Goal: Task Accomplishment & Management: Use online tool/utility

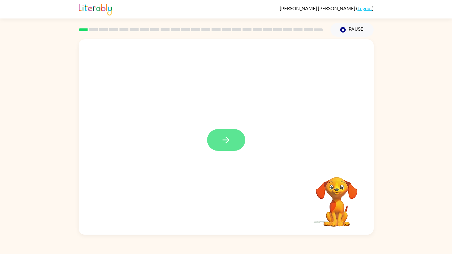
click at [225, 141] on icon "button" at bounding box center [226, 140] width 10 height 10
click at [225, 141] on div at bounding box center [226, 101] width 295 height 125
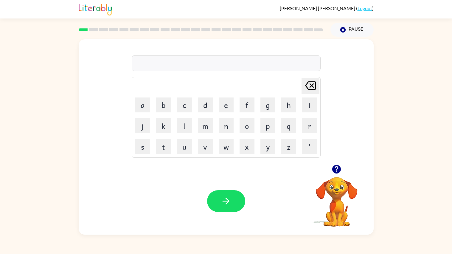
click at [342, 190] on video "Your browser must support playing .mp4 files to use Literably. Please try using…" at bounding box center [337, 198] width 60 height 60
click at [335, 168] on icon "button" at bounding box center [336, 169] width 9 height 9
click at [335, 167] on icon "button" at bounding box center [336, 169] width 10 height 10
click at [290, 129] on button "q" at bounding box center [288, 125] width 15 height 15
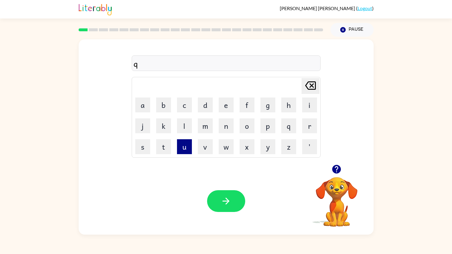
click at [190, 144] on button "u" at bounding box center [184, 146] width 15 height 15
click at [303, 107] on button "i" at bounding box center [309, 104] width 15 height 15
click at [179, 131] on button "l" at bounding box center [184, 125] width 15 height 15
click at [231, 202] on icon "button" at bounding box center [226, 201] width 10 height 10
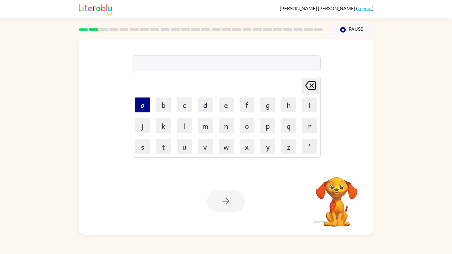
click at [148, 106] on button "a" at bounding box center [142, 104] width 15 height 15
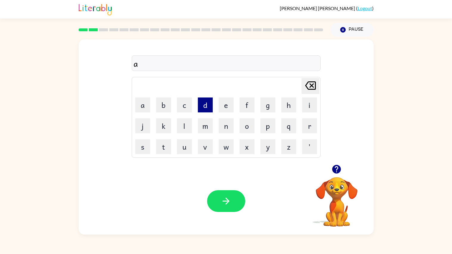
click at [210, 101] on button "d" at bounding box center [205, 104] width 15 height 15
click at [135, 105] on td "a" at bounding box center [143, 105] width 20 height 20
click at [141, 105] on button "a" at bounding box center [142, 104] width 15 height 15
click at [210, 104] on button "d" at bounding box center [205, 104] width 15 height 15
click at [189, 153] on button "u" at bounding box center [184, 146] width 15 height 15
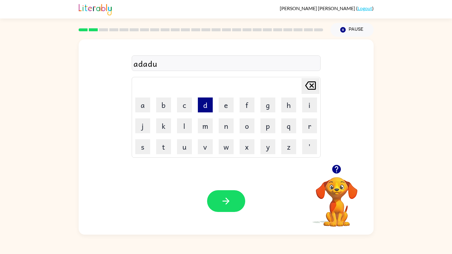
click at [203, 101] on button "d" at bounding box center [205, 104] width 15 height 15
click at [229, 209] on button "button" at bounding box center [226, 201] width 38 height 22
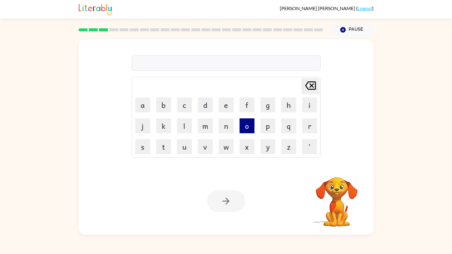
click at [246, 120] on button "o" at bounding box center [247, 125] width 15 height 15
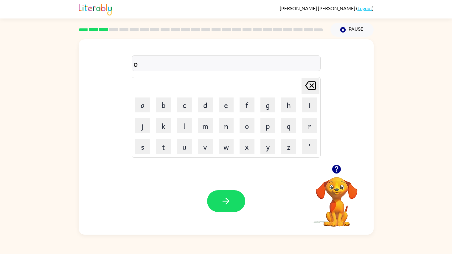
click at [308, 85] on icon "[PERSON_NAME] last character input" at bounding box center [310, 85] width 14 height 14
click at [167, 111] on button "b" at bounding box center [163, 104] width 15 height 15
click at [311, 126] on button "r" at bounding box center [309, 125] width 15 height 15
click at [249, 125] on button "o" at bounding box center [247, 125] width 15 height 15
click at [158, 150] on button "t" at bounding box center [163, 146] width 15 height 15
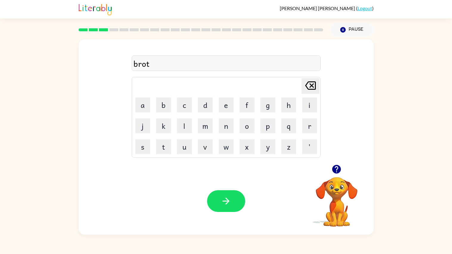
click at [280, 109] on td "h" at bounding box center [289, 105] width 20 height 20
click at [284, 109] on button "h" at bounding box center [288, 104] width 15 height 15
click at [226, 110] on button "e" at bounding box center [226, 104] width 15 height 15
click at [313, 125] on button "r" at bounding box center [309, 125] width 15 height 15
click at [230, 192] on button "button" at bounding box center [226, 201] width 38 height 22
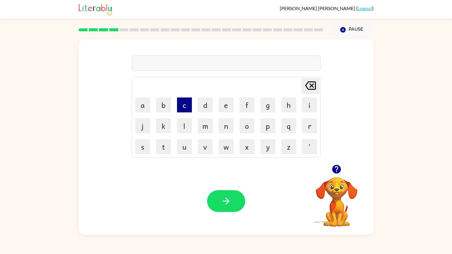
click at [178, 107] on button "c" at bounding box center [184, 104] width 15 height 15
click at [189, 130] on button "l" at bounding box center [184, 125] width 15 height 15
click at [248, 126] on button "o" at bounding box center [247, 125] width 15 height 15
click at [266, 107] on button "g" at bounding box center [267, 104] width 15 height 15
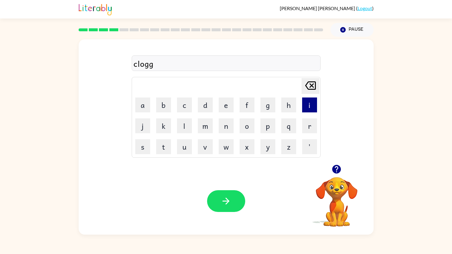
click at [307, 103] on button "i" at bounding box center [309, 104] width 15 height 15
click at [231, 127] on button "n" at bounding box center [226, 125] width 15 height 15
click at [273, 111] on button "g" at bounding box center [267, 104] width 15 height 15
click at [211, 203] on button "button" at bounding box center [226, 201] width 38 height 22
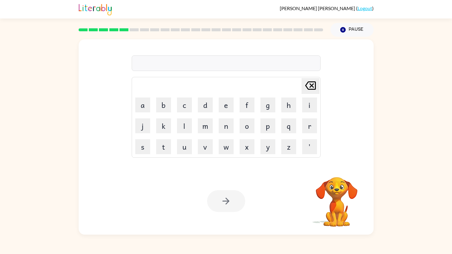
click at [211, 203] on div at bounding box center [226, 201] width 38 height 22
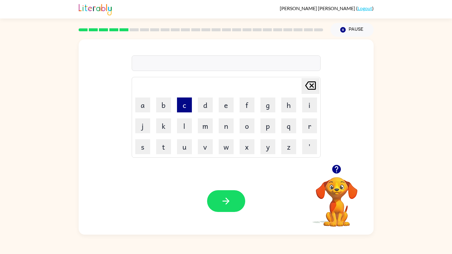
click at [181, 107] on button "c" at bounding box center [184, 104] width 15 height 15
click at [308, 122] on button "r" at bounding box center [309, 125] width 15 height 15
click at [146, 104] on button "a" at bounding box center [142, 104] width 15 height 15
click at [222, 147] on button "w" at bounding box center [226, 146] width 15 height 15
click at [244, 103] on button "f" at bounding box center [247, 104] width 15 height 15
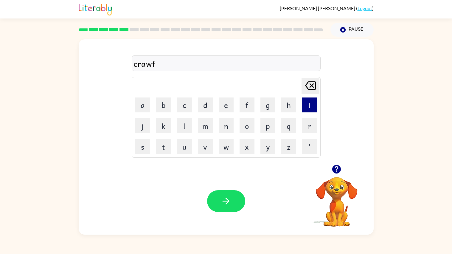
click at [312, 102] on button "i" at bounding box center [309, 104] width 15 height 15
click at [142, 149] on button "s" at bounding box center [142, 146] width 15 height 15
click at [291, 101] on button "h" at bounding box center [288, 104] width 15 height 15
click at [227, 195] on button "button" at bounding box center [226, 201] width 38 height 22
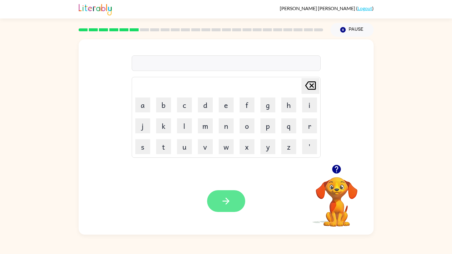
click at [217, 195] on button "button" at bounding box center [226, 201] width 38 height 22
click at [230, 203] on icon "button" at bounding box center [226, 201] width 10 height 10
click at [227, 200] on icon "button" at bounding box center [226, 201] width 7 height 7
click at [180, 107] on button "c" at bounding box center [184, 104] width 15 height 15
click at [302, 123] on button "r" at bounding box center [309, 125] width 15 height 15
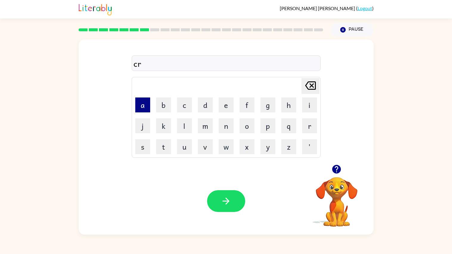
click at [146, 106] on button "a" at bounding box center [142, 104] width 15 height 15
click at [223, 149] on button "w" at bounding box center [226, 146] width 15 height 15
click at [305, 111] on button "i" at bounding box center [309, 104] width 15 height 15
click at [226, 132] on button "n" at bounding box center [226, 125] width 15 height 15
click at [269, 113] on td "g" at bounding box center [268, 105] width 20 height 20
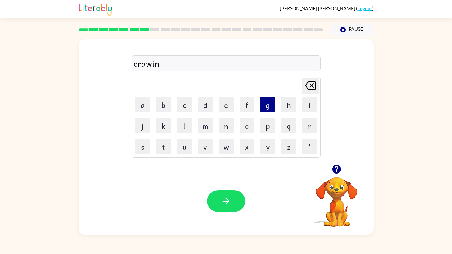
click at [268, 106] on button "g" at bounding box center [267, 104] width 15 height 15
click at [232, 207] on button "button" at bounding box center [226, 201] width 38 height 22
click at [245, 108] on button "f" at bounding box center [247, 104] width 15 height 15
click at [227, 113] on td "e" at bounding box center [226, 105] width 20 height 20
click at [300, 90] on td "[PERSON_NAME] last character input" at bounding box center [226, 86] width 187 height 16
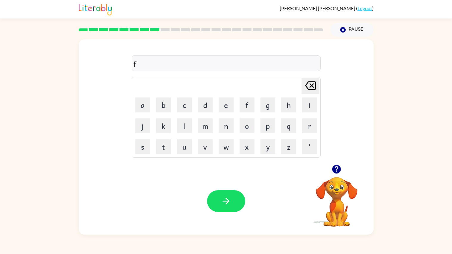
click at [282, 91] on td "[PERSON_NAME] last character input" at bounding box center [226, 86] width 187 height 16
click at [189, 125] on button "l" at bounding box center [184, 125] width 15 height 15
click at [303, 105] on button "i" at bounding box center [309, 104] width 15 height 15
click at [198, 111] on button "d" at bounding box center [205, 104] width 15 height 15
click at [303, 89] on icon "[PERSON_NAME] last character input" at bounding box center [310, 85] width 14 height 14
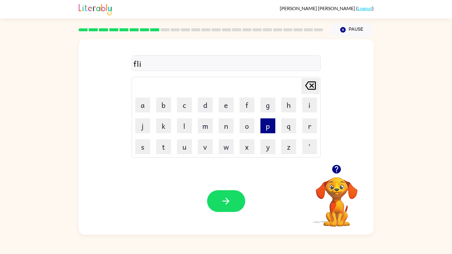
click at [267, 125] on button "p" at bounding box center [267, 125] width 15 height 15
click at [222, 198] on icon "button" at bounding box center [226, 201] width 10 height 10
click at [222, 198] on div at bounding box center [226, 201] width 38 height 22
click at [336, 172] on icon "button" at bounding box center [336, 169] width 10 height 10
click at [142, 150] on button "s" at bounding box center [142, 146] width 15 height 15
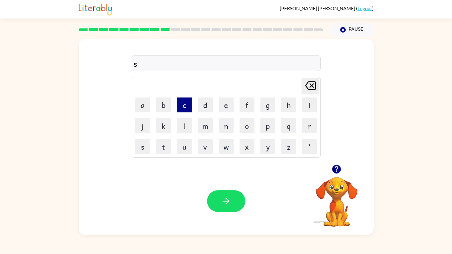
click at [190, 104] on button "c" at bounding box center [184, 104] width 15 height 15
click at [304, 126] on button "r" at bounding box center [309, 125] width 15 height 15
click at [246, 132] on button "o" at bounding box center [247, 125] width 15 height 15
click at [186, 125] on button "l" at bounding box center [184, 125] width 15 height 15
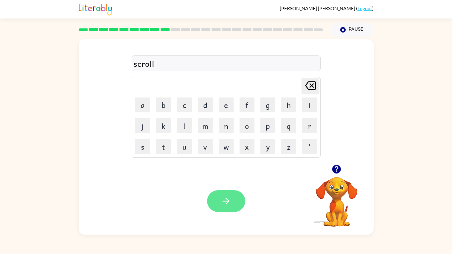
click at [222, 195] on button "button" at bounding box center [226, 201] width 38 height 22
click at [136, 148] on td "s" at bounding box center [143, 146] width 20 height 20
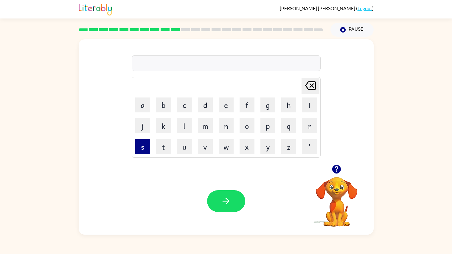
click at [147, 146] on button "s" at bounding box center [142, 146] width 15 height 15
click at [308, 102] on button "i" at bounding box center [309, 104] width 15 height 15
click at [186, 125] on button "l" at bounding box center [184, 125] width 15 height 15
click at [262, 131] on button "p" at bounding box center [267, 125] width 15 height 15
click at [261, 106] on button "g" at bounding box center [267, 104] width 15 height 15
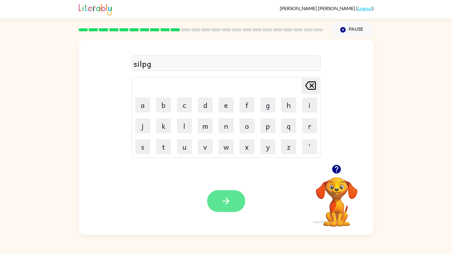
click at [217, 200] on button "button" at bounding box center [226, 201] width 38 height 22
click at [337, 171] on icon "button" at bounding box center [336, 169] width 9 height 9
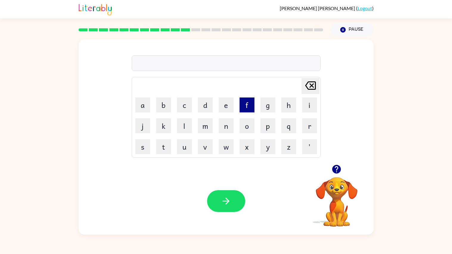
click at [241, 106] on button "f" at bounding box center [247, 104] width 15 height 15
click at [306, 101] on button "i" at bounding box center [309, 104] width 15 height 15
click at [229, 125] on button "n" at bounding box center [226, 125] width 15 height 15
click at [203, 109] on button "d" at bounding box center [205, 104] width 15 height 15
click at [312, 99] on button "i" at bounding box center [309, 104] width 15 height 15
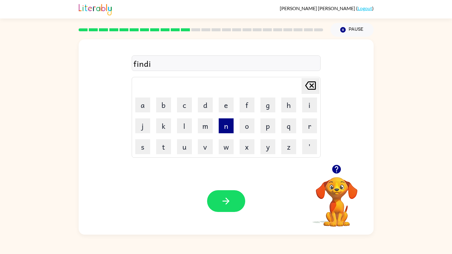
click at [225, 122] on button "n" at bounding box center [226, 125] width 15 height 15
click at [269, 104] on button "g" at bounding box center [267, 104] width 15 height 15
click at [232, 201] on button "button" at bounding box center [226, 201] width 38 height 22
click at [182, 107] on button "c" at bounding box center [184, 104] width 15 height 15
click at [148, 110] on button "a" at bounding box center [142, 104] width 15 height 15
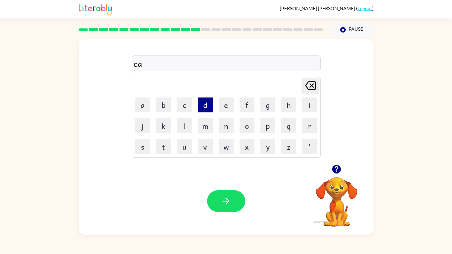
click at [211, 109] on button "d" at bounding box center [205, 104] width 15 height 15
click at [224, 211] on button "button" at bounding box center [226, 201] width 38 height 22
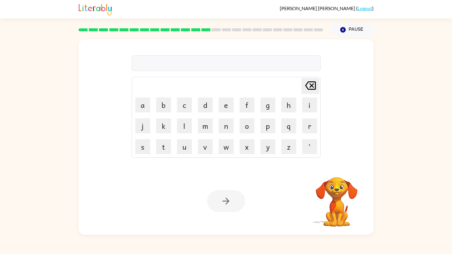
click at [306, 96] on td "i" at bounding box center [309, 105] width 20 height 20
click at [308, 104] on button "i" at bounding box center [309, 104] width 15 height 15
click at [182, 134] on td "l" at bounding box center [184, 126] width 20 height 20
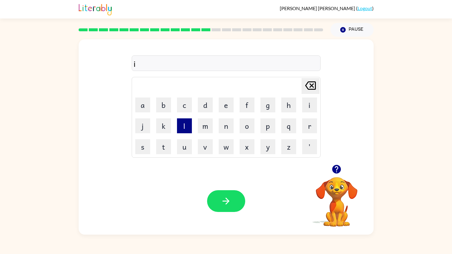
click at [185, 121] on button "l" at bounding box center [184, 125] width 15 height 15
click at [208, 111] on button "d" at bounding box center [205, 104] width 15 height 15
click at [220, 204] on button "button" at bounding box center [226, 201] width 38 height 22
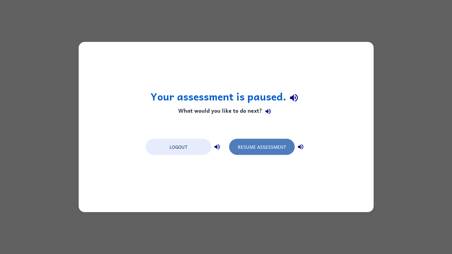
click at [250, 150] on button "Resume Assessment" at bounding box center [262, 147] width 66 height 16
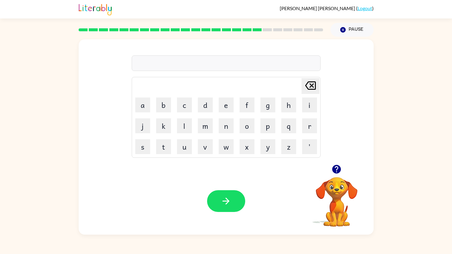
click at [361, 202] on video "Your browser must support playing .mp4 files to use Literably. Please try using…" at bounding box center [337, 198] width 60 height 60
click at [334, 172] on icon "button" at bounding box center [336, 169] width 9 height 9
click at [205, 147] on button "v" at bounding box center [205, 146] width 15 height 15
type button "v"
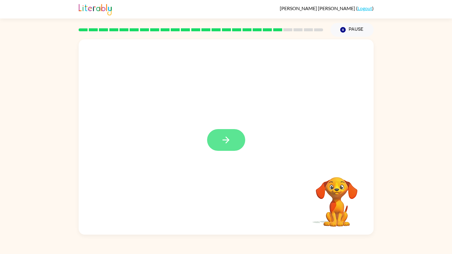
click at [227, 141] on icon "button" at bounding box center [226, 140] width 10 height 10
click at [227, 141] on div at bounding box center [226, 140] width 38 height 22
